Goal: Navigation & Orientation: Find specific page/section

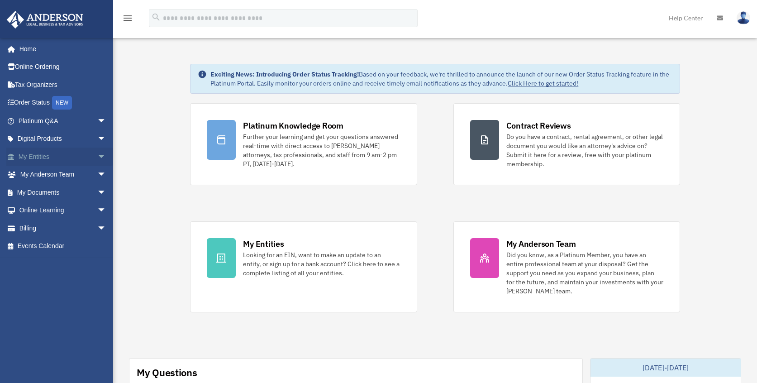
click at [27, 152] on link "My Entities arrow_drop_down" at bounding box center [63, 156] width 114 height 18
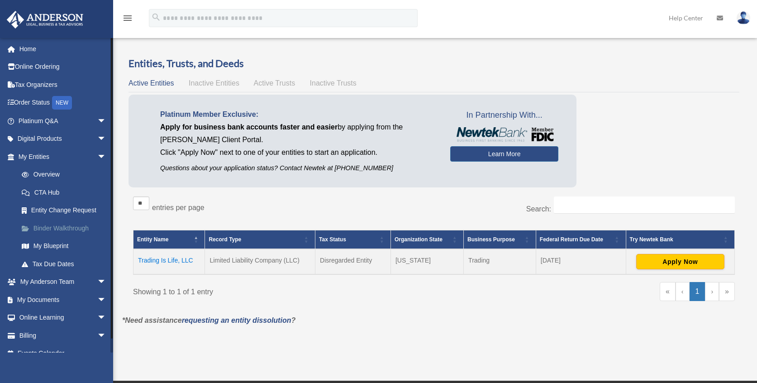
click at [45, 226] on link "Binder Walkthrough" at bounding box center [66, 228] width 107 height 18
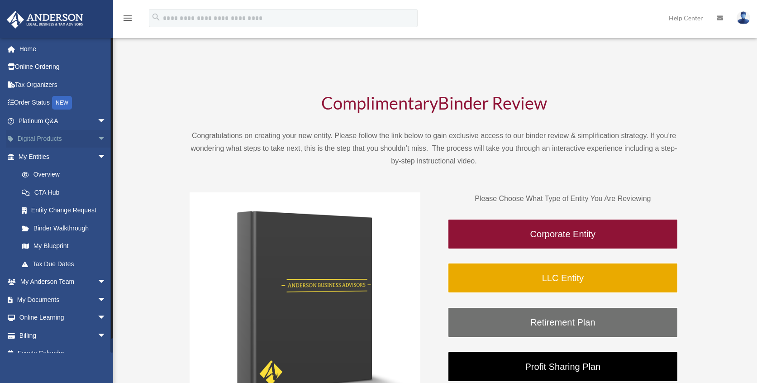
click at [37, 140] on link "Digital Products arrow_drop_down" at bounding box center [63, 139] width 114 height 18
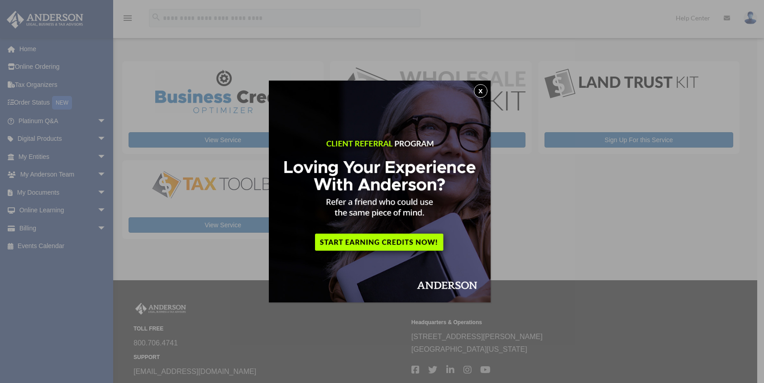
click at [483, 94] on button "x" at bounding box center [481, 91] width 14 height 14
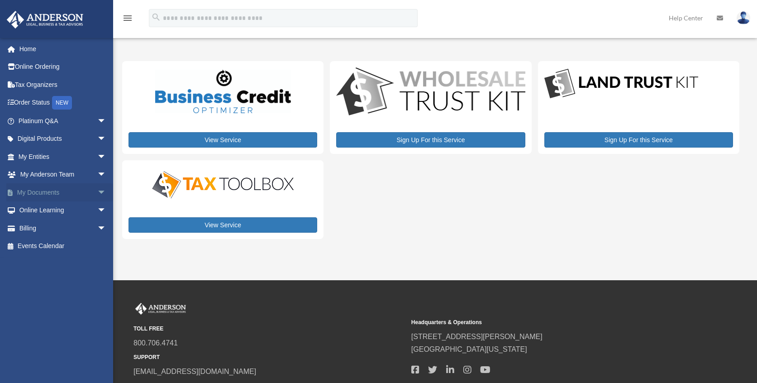
click at [49, 193] on link "My Documents arrow_drop_down" at bounding box center [63, 192] width 114 height 18
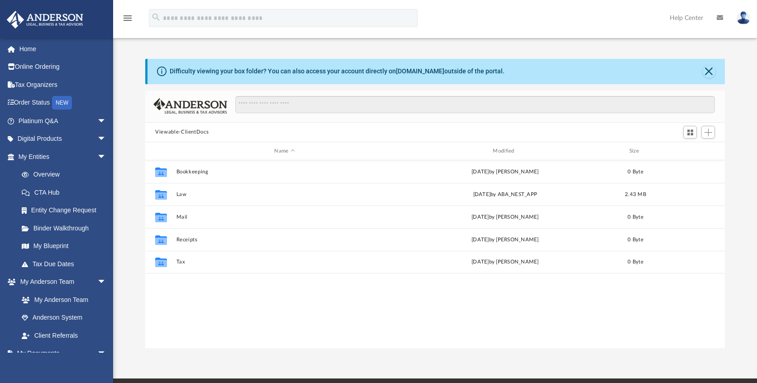
scroll to position [199, 572]
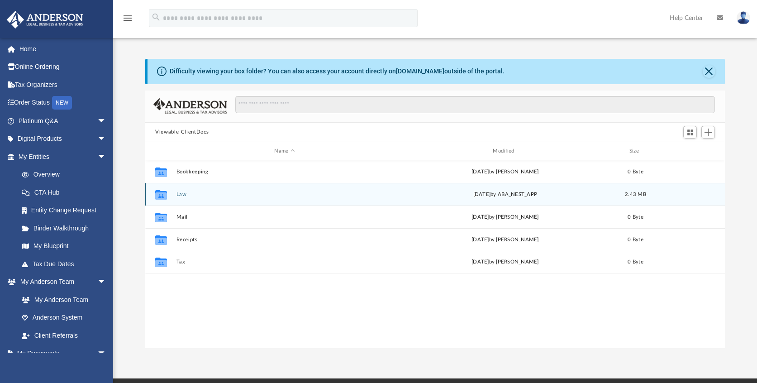
click at [160, 194] on icon "grid" at bounding box center [161, 195] width 12 height 10
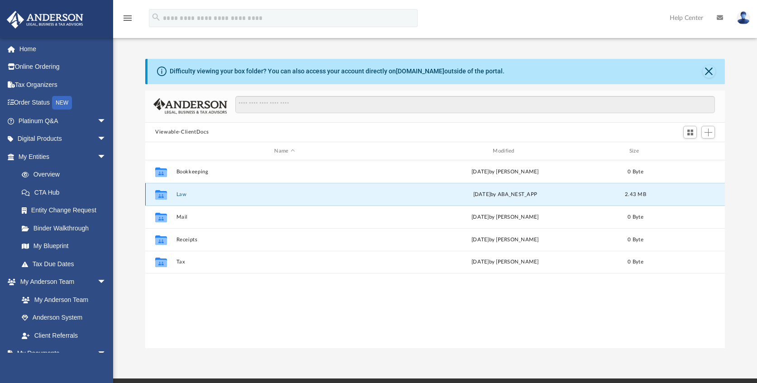
click at [181, 194] on button "Law" at bounding box center [284, 194] width 217 height 6
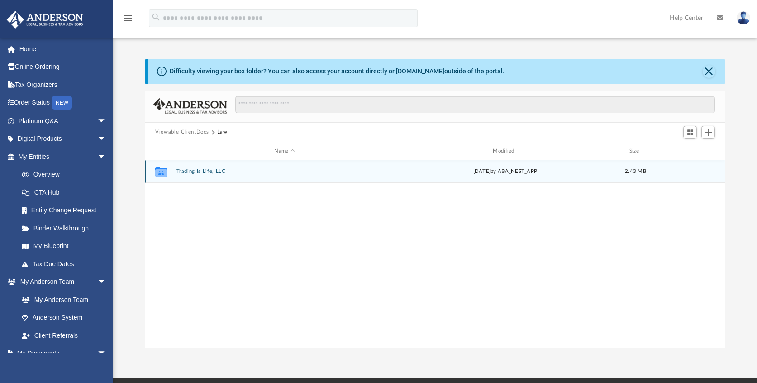
click at [203, 169] on button "Trading Is Life, LLC" at bounding box center [284, 172] width 217 height 6
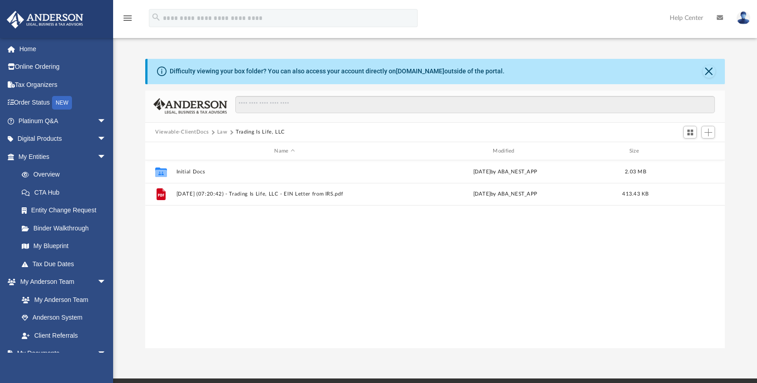
click at [740, 22] on img at bounding box center [744, 17] width 14 height 13
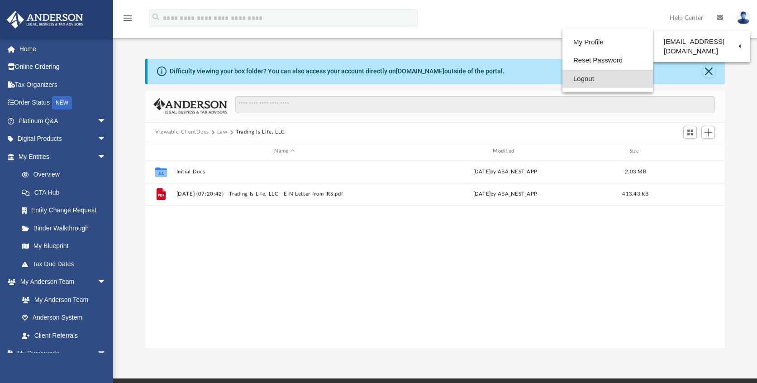
click at [583, 79] on link "Logout" at bounding box center [607, 79] width 90 height 19
